Goal: Task Accomplishment & Management: Manage account settings

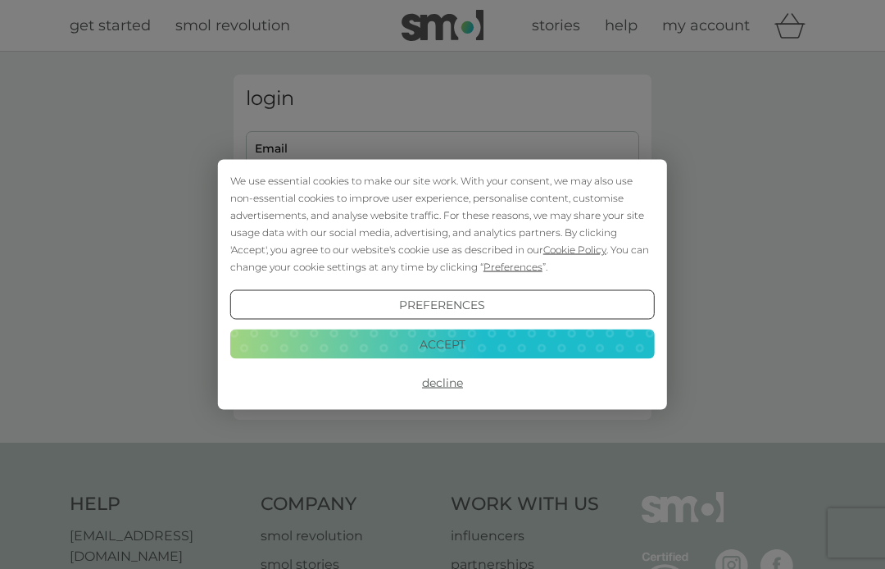
click at [443, 382] on button "Decline" at bounding box center [442, 383] width 425 height 30
click at [442, 381] on div "login Email Password Login ● ● ● ● ● ● ● ● ● ● ● ● ● ● ● ● ● ● ● ● ● ● ● ● ● ● …" at bounding box center [443, 247] width 418 height 345
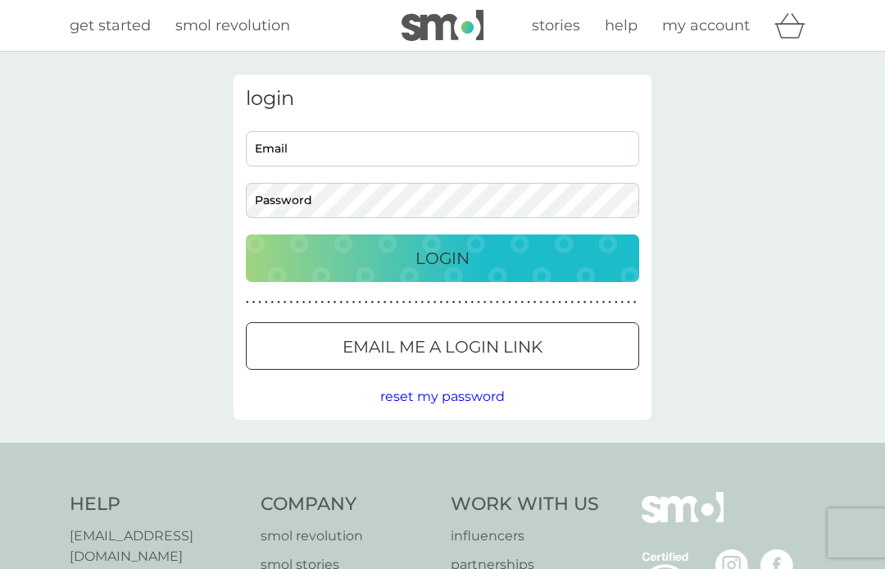
click at [312, 157] on input "Email" at bounding box center [443, 148] width 394 height 35
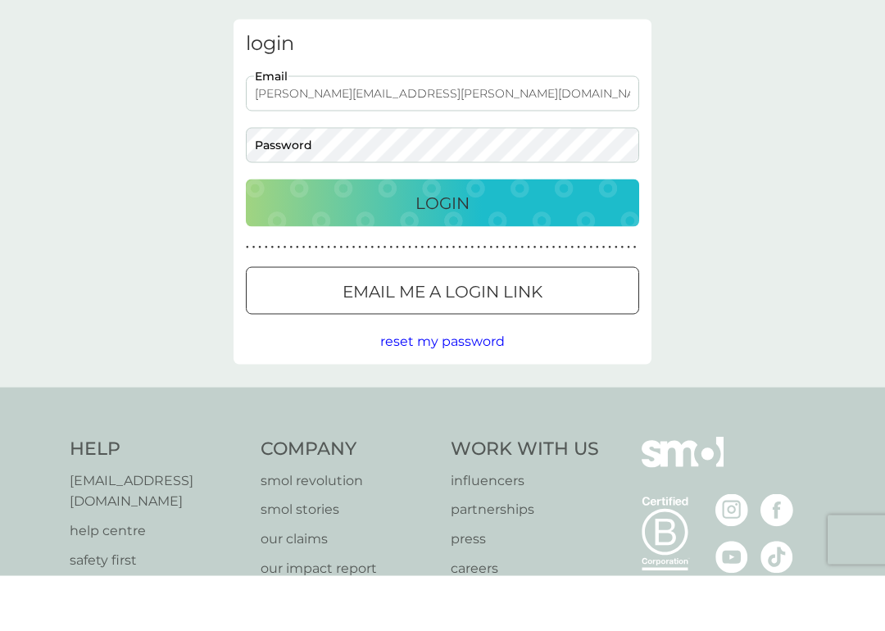
type input "tania.foreman@btinternet.com"
click at [480, 245] on div "Login" at bounding box center [442, 258] width 361 height 26
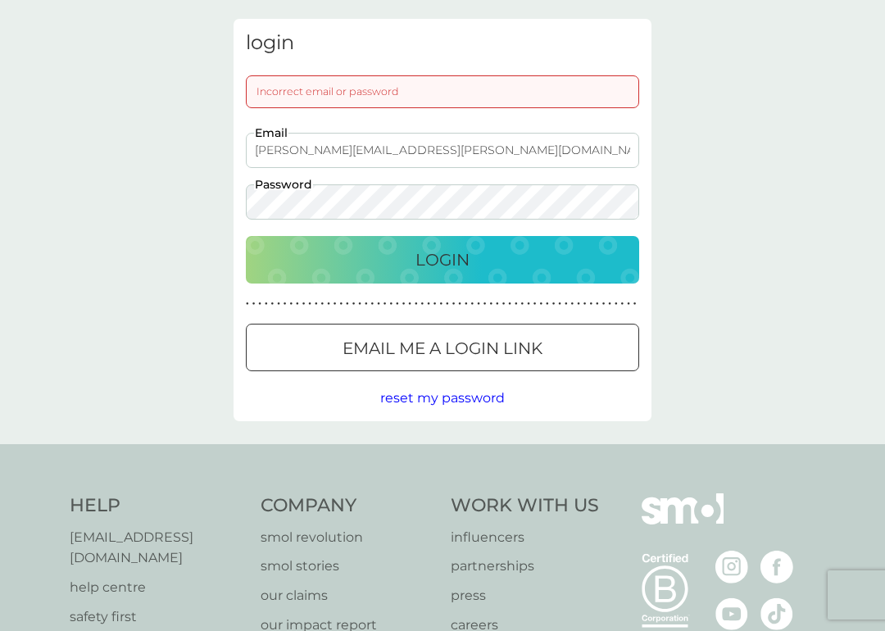
scroll to position [55, 0]
click at [470, 251] on p "Login" at bounding box center [443, 261] width 54 height 26
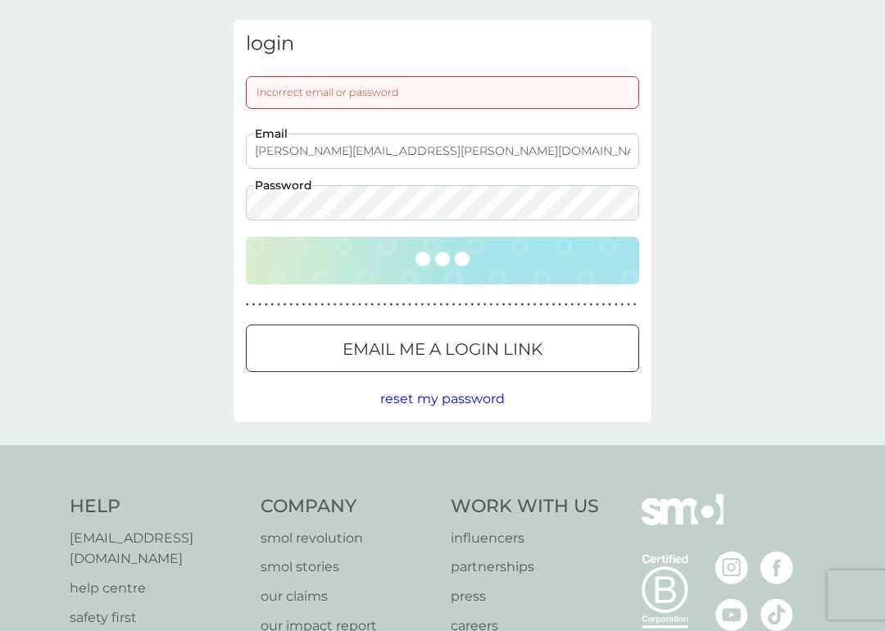
scroll to position [56, 0]
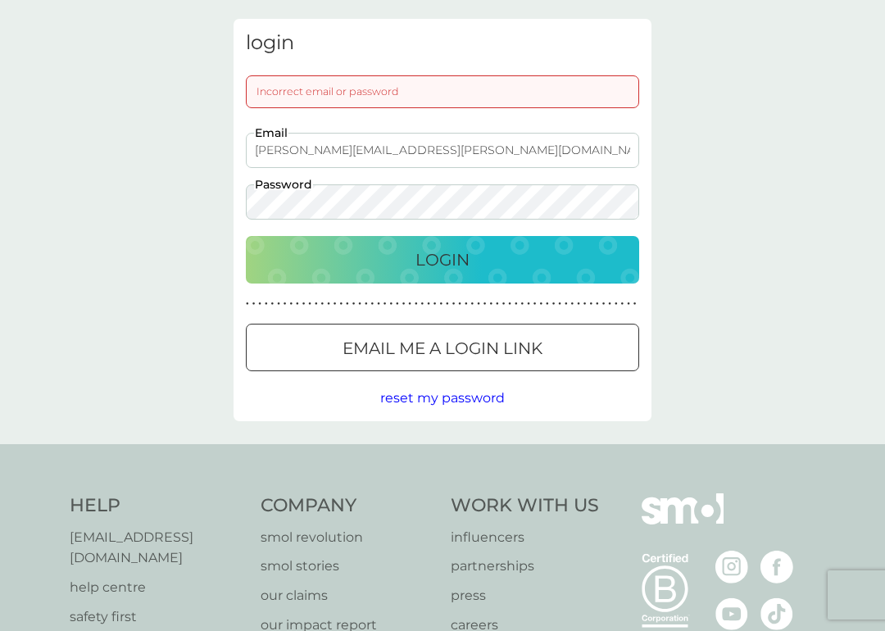
click at [454, 262] on p "Login" at bounding box center [443, 260] width 54 height 26
click at [507, 348] on p "Email me a login link" at bounding box center [443, 348] width 200 height 26
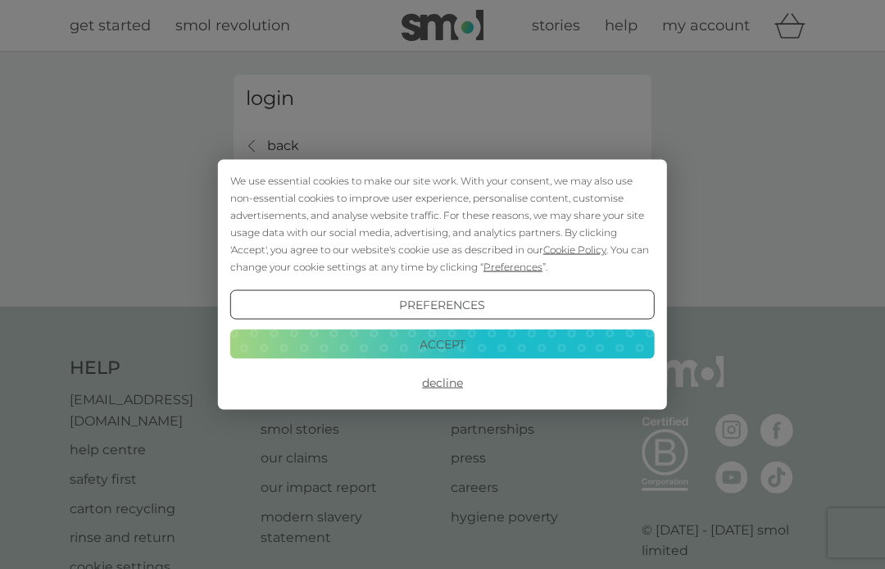
click at [455, 381] on button "Decline" at bounding box center [442, 383] width 425 height 30
